Goal: Information Seeking & Learning: Learn about a topic

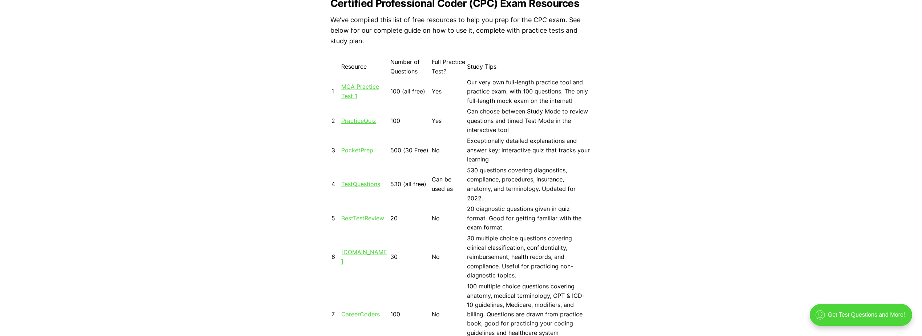
scroll to position [654, 0]
click at [355, 88] on link "MCA Practice Test 1" at bounding box center [360, 91] width 38 height 17
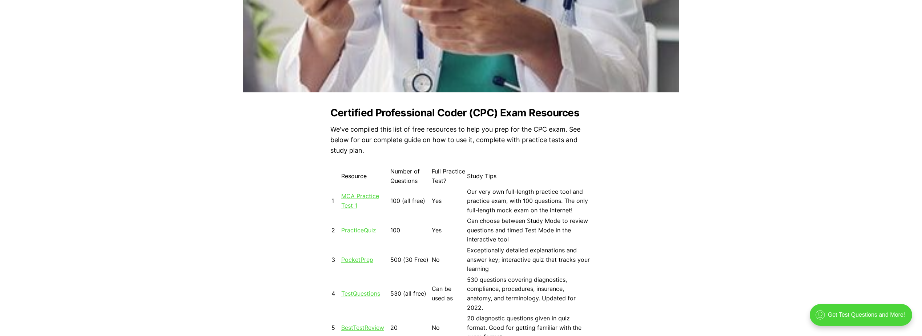
scroll to position [618, 0]
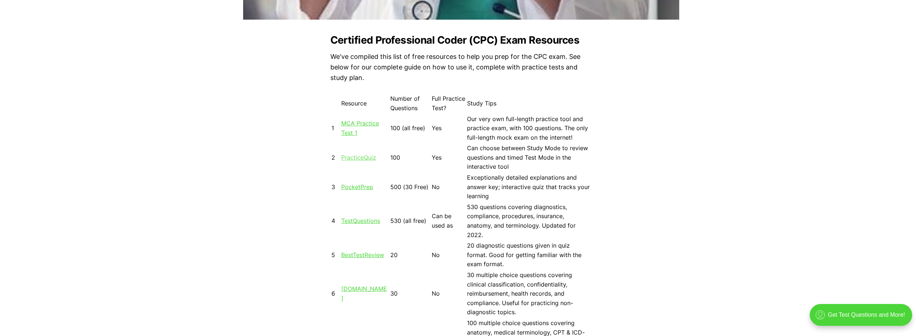
click at [364, 157] on link "PracticeQuiz" at bounding box center [358, 157] width 35 height 7
click at [352, 222] on link "TestQuestions" at bounding box center [360, 220] width 39 height 7
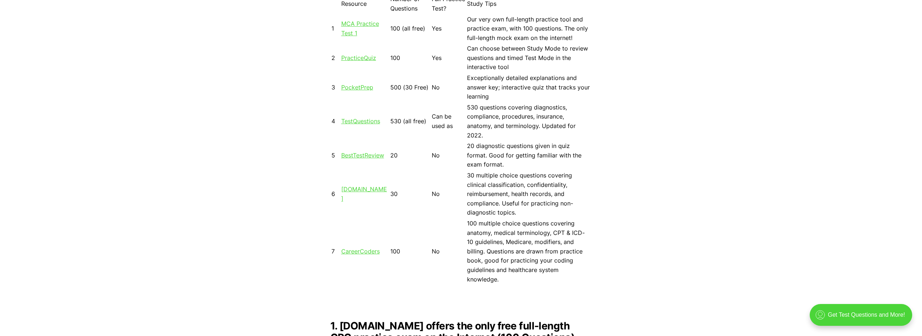
scroll to position [690, 0]
